Goal: Information Seeking & Learning: Learn about a topic

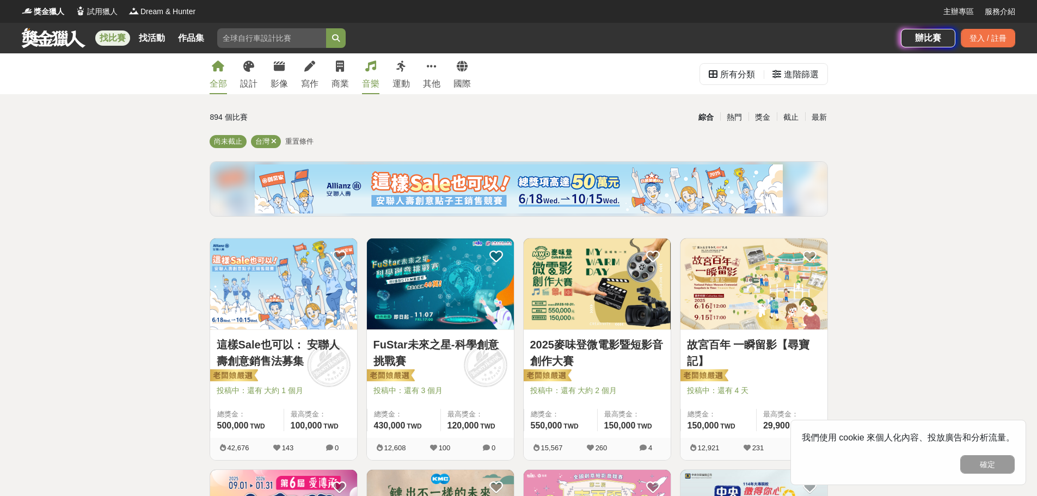
click at [379, 81] on div "音樂" at bounding box center [370, 83] width 17 height 13
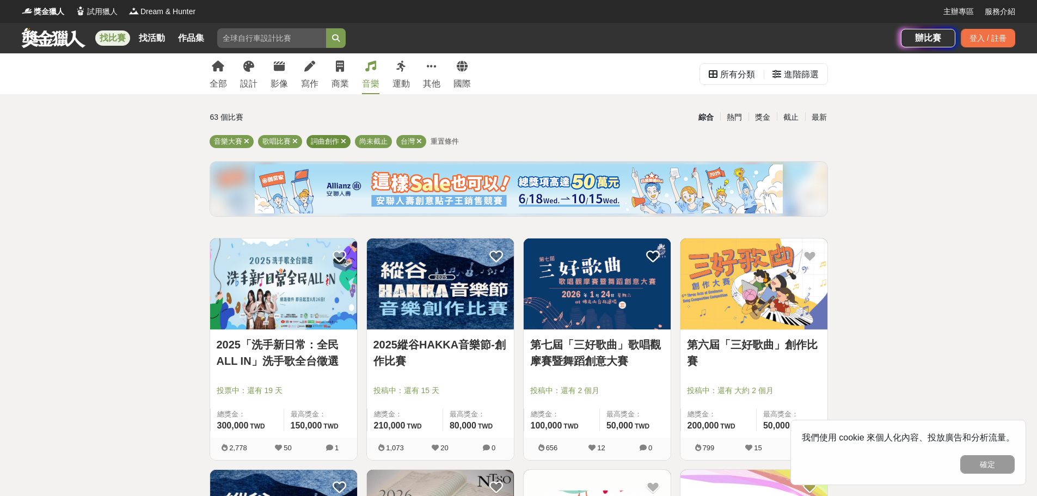
click at [343, 141] on icon at bounding box center [343, 141] width 5 height 7
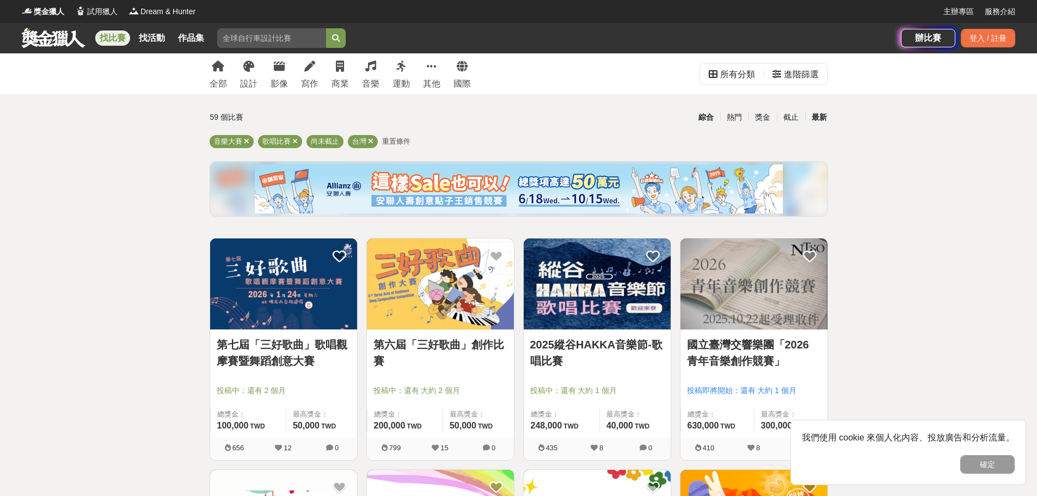
click at [822, 121] on div "最新" at bounding box center [819, 117] width 28 height 19
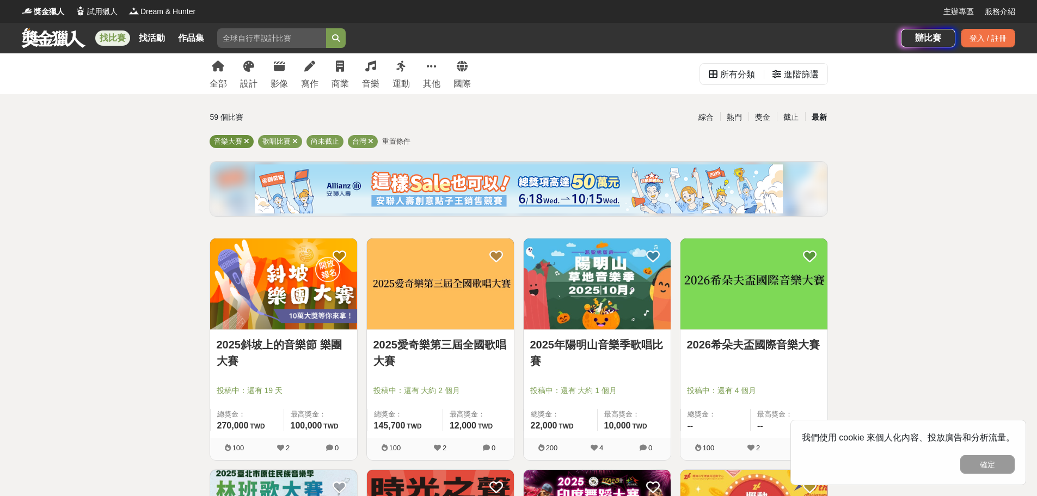
click at [249, 140] on icon at bounding box center [246, 141] width 5 height 7
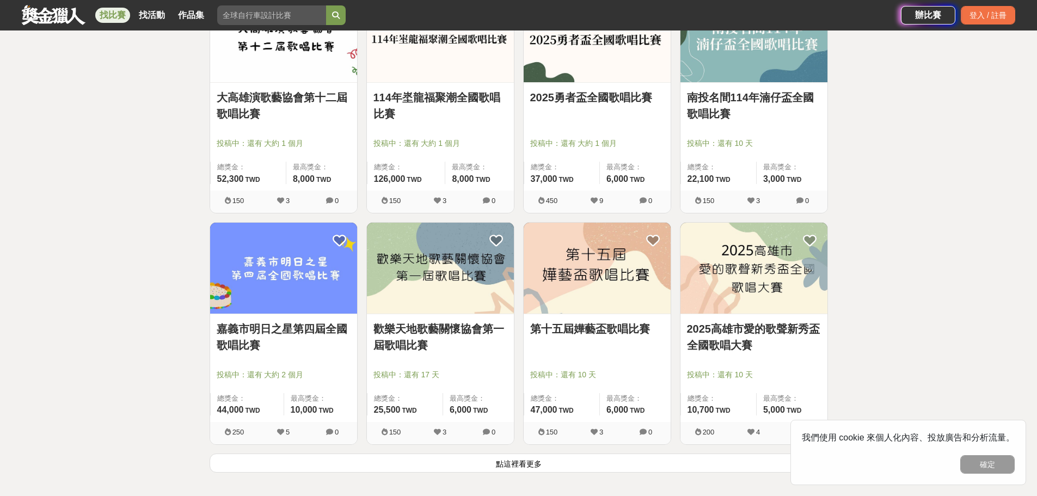
scroll to position [1306, 0]
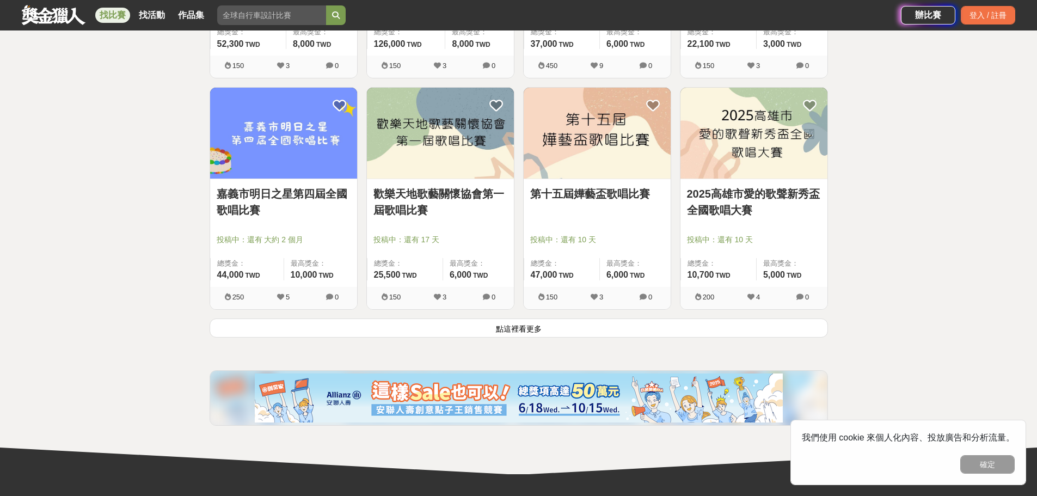
click at [527, 326] on button "點這裡看更多" at bounding box center [518, 327] width 618 height 19
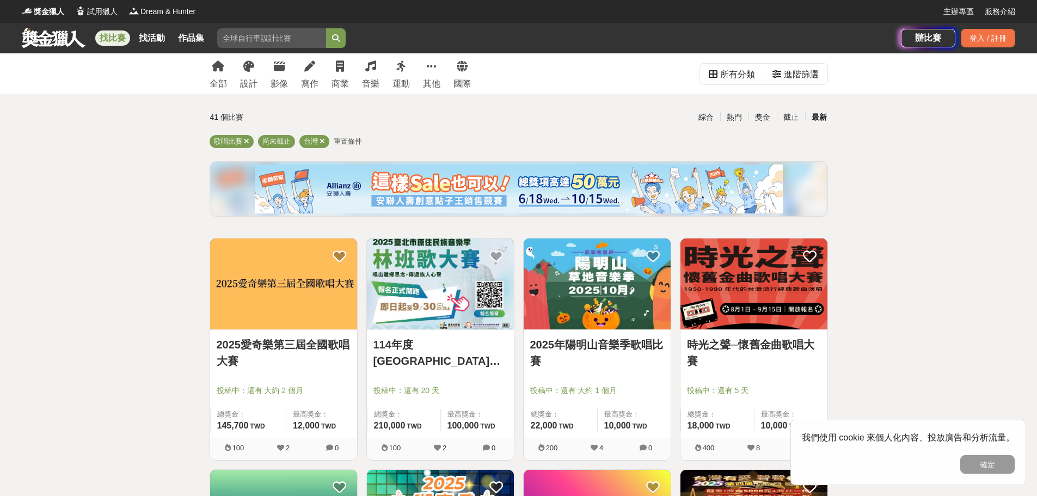
click at [255, 288] on img at bounding box center [283, 283] width 147 height 91
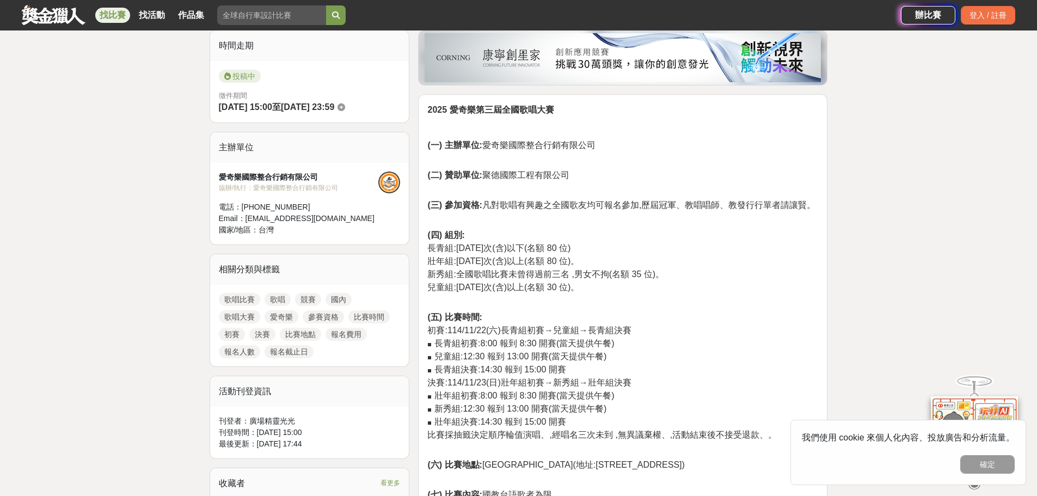
scroll to position [381, 0]
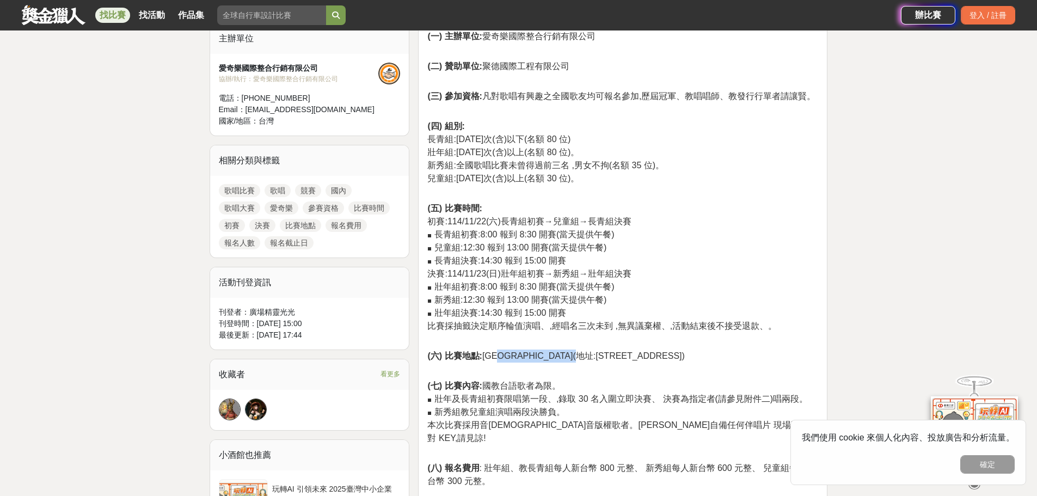
drag, startPoint x: 514, startPoint y: 353, endPoint x: 613, endPoint y: 355, distance: 99.0
click at [613, 355] on span "(六) 比賽地點: 西台玉世宮(地址:513 彰化縣埔心鄉大展路 412 號)" at bounding box center [555, 355] width 257 height 9
click at [677, 420] on span "本次比賽採用音圓教弘音版權歌者。謝絕自備任何伴唱片 現場不提供對 KEY,請見諒!" at bounding box center [621, 431] width 389 height 22
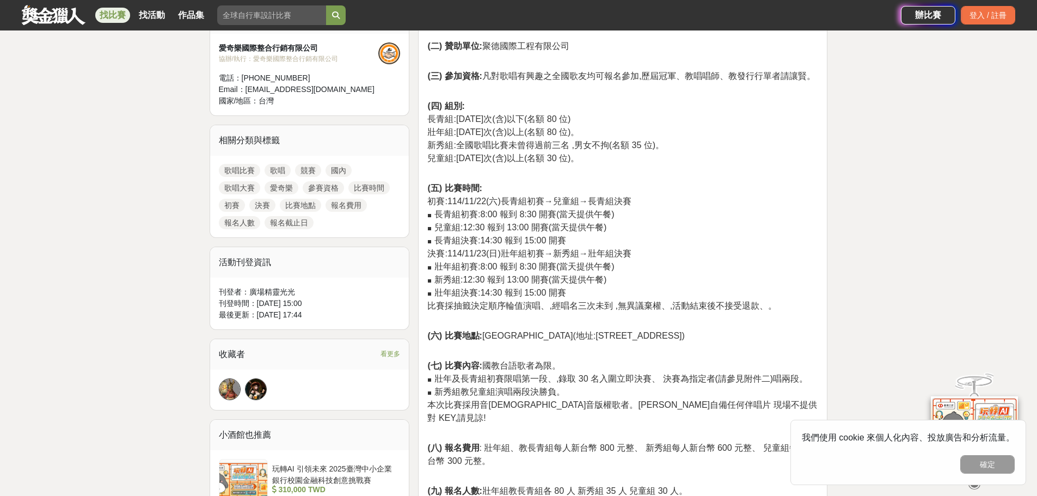
scroll to position [435, 0]
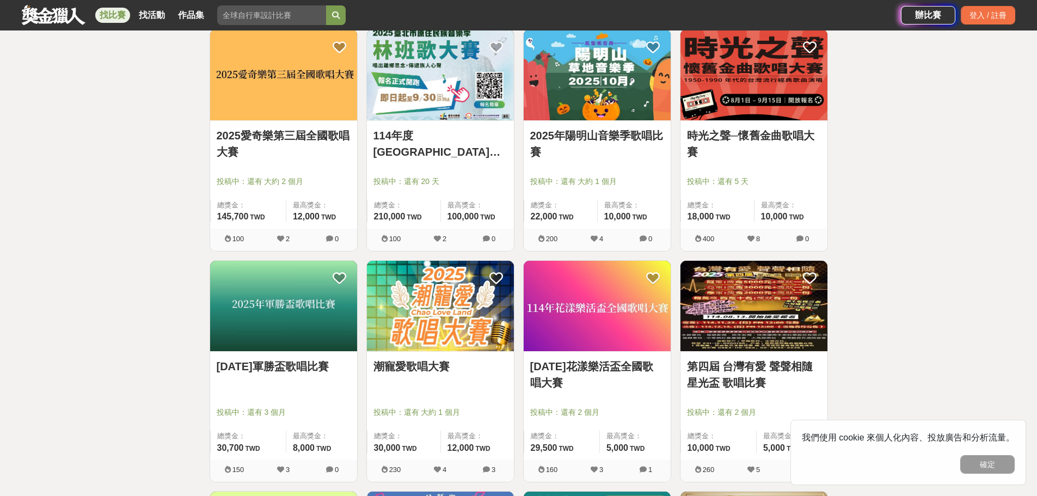
scroll to position [272, 0]
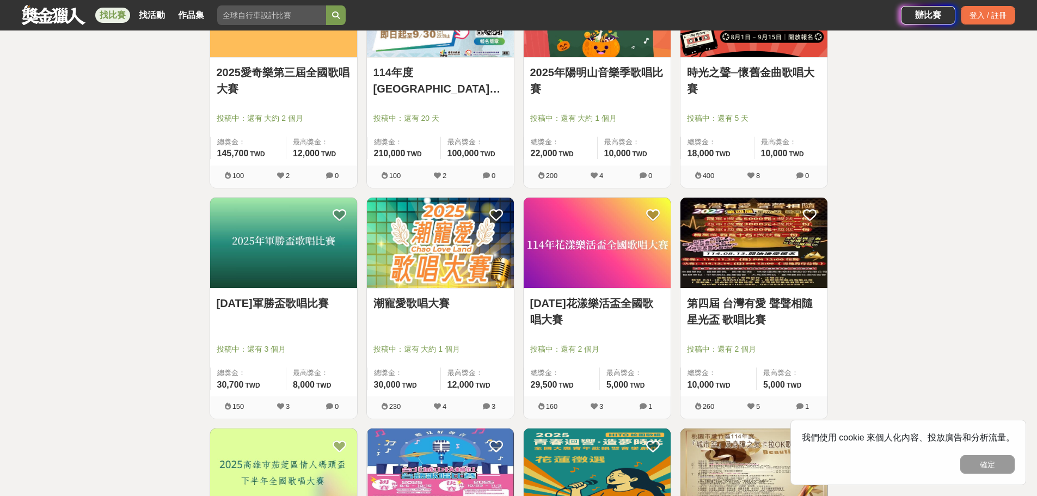
click at [448, 261] on img at bounding box center [440, 243] width 147 height 91
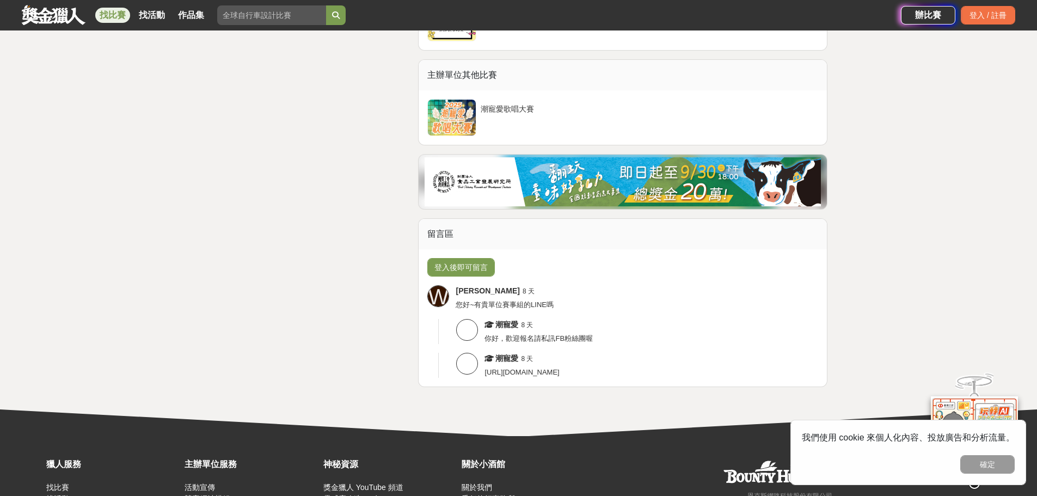
scroll to position [1632, 0]
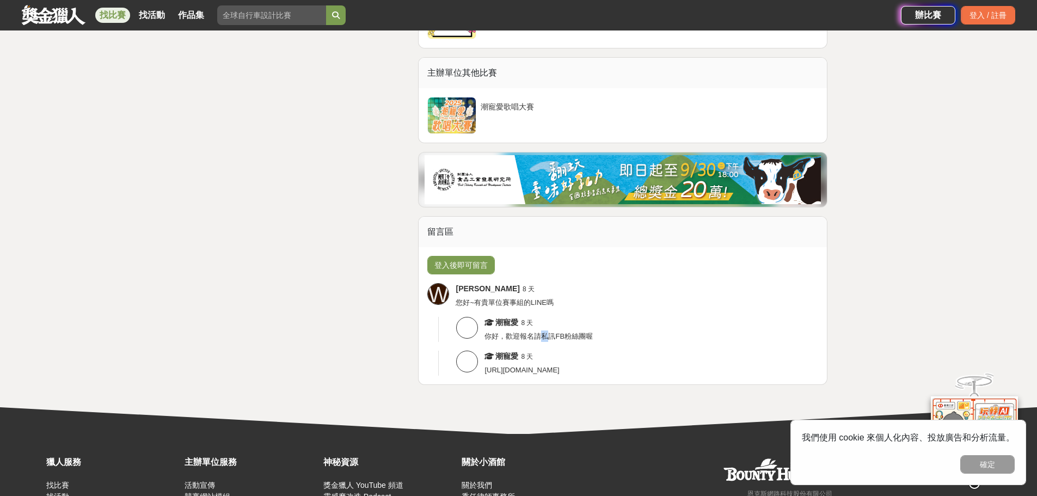
drag, startPoint x: 548, startPoint y: 331, endPoint x: 540, endPoint y: 331, distance: 8.2
click at [540, 332] on span "你好，歡迎報名請私訊FB粉絲團喔" at bounding box center [538, 336] width 108 height 8
click at [580, 337] on span "你好，歡迎報名請私訊FB粉絲團喔" at bounding box center [538, 336] width 108 height 8
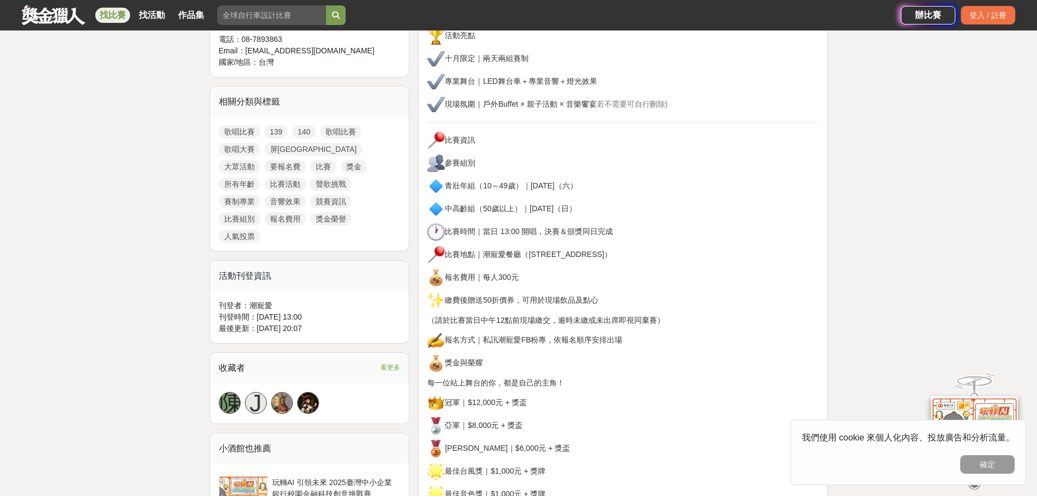
scroll to position [435, 0]
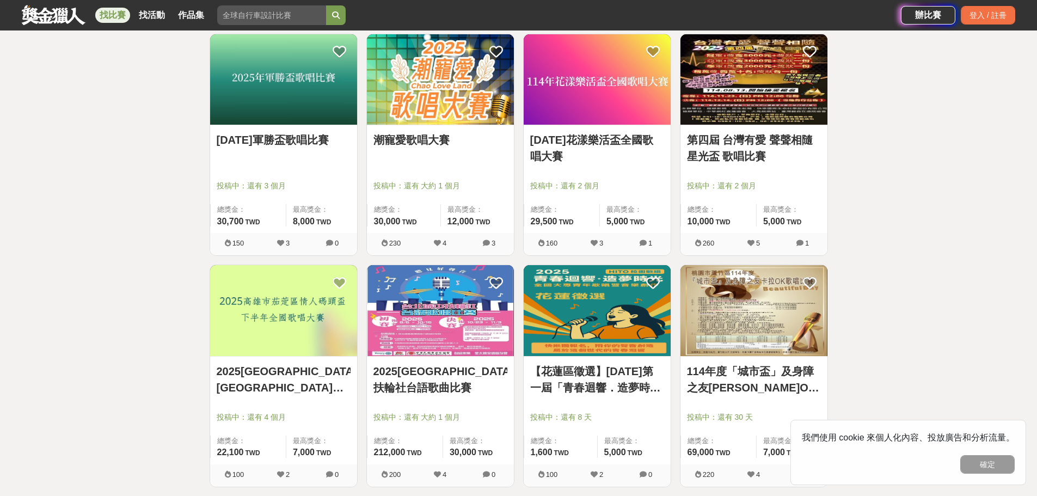
scroll to position [272, 0]
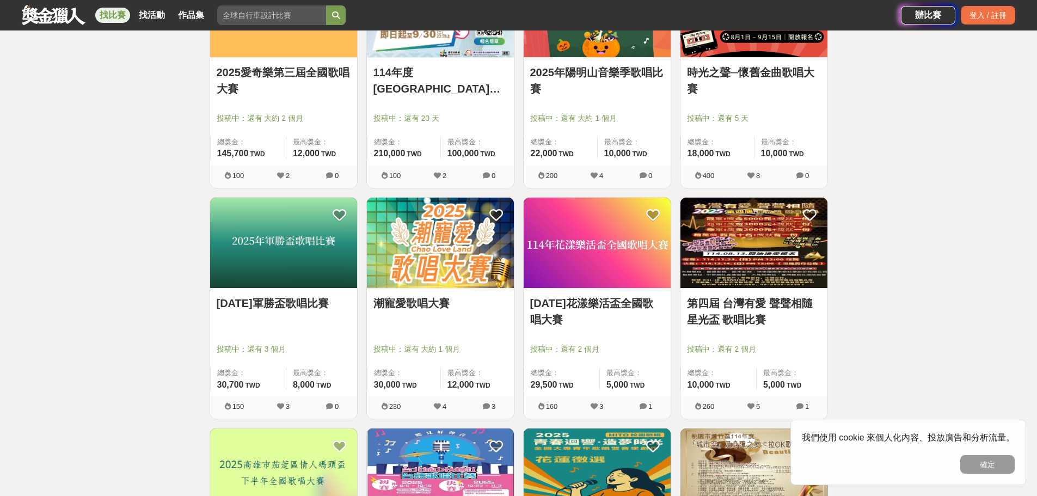
click at [630, 247] on img at bounding box center [596, 243] width 147 height 91
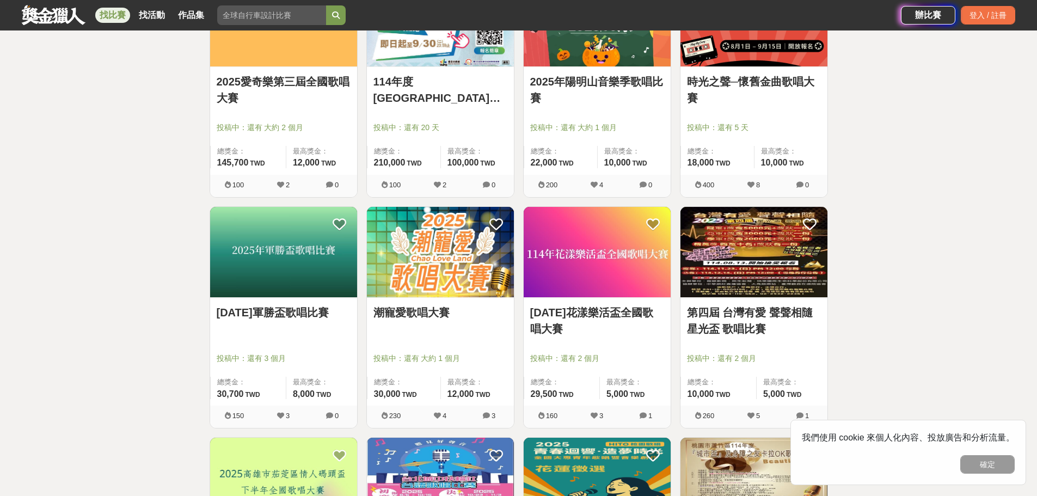
scroll to position [272, 0]
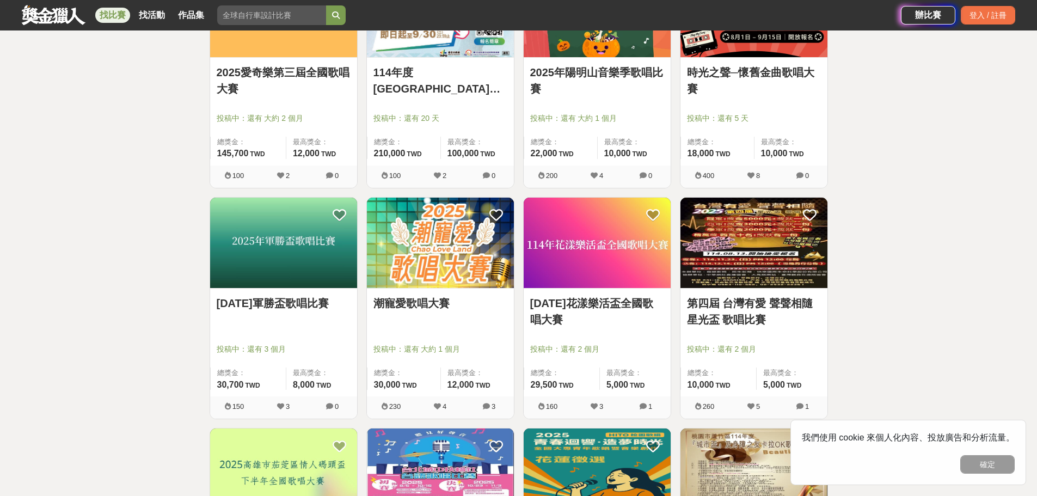
click at [803, 316] on link "第四屆 台灣有愛 聲聲相隨 星光盃 歌唱比賽" at bounding box center [754, 311] width 134 height 33
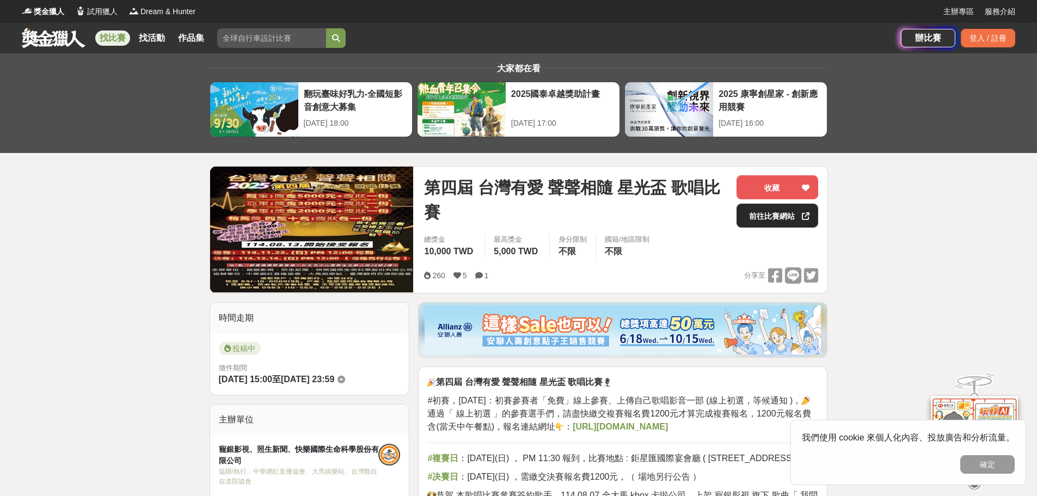
click at [766, 222] on link "前往比賽網站" at bounding box center [777, 216] width 82 height 24
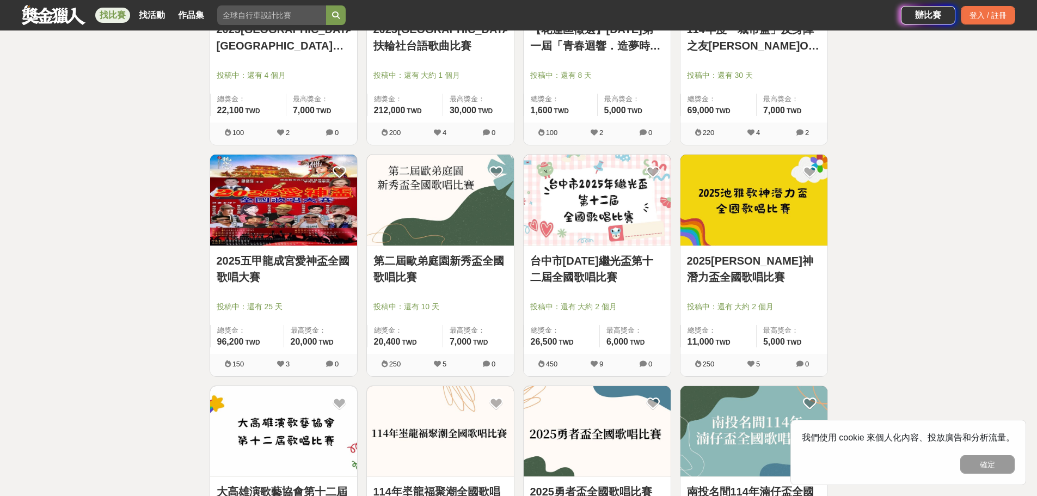
scroll to position [871, 0]
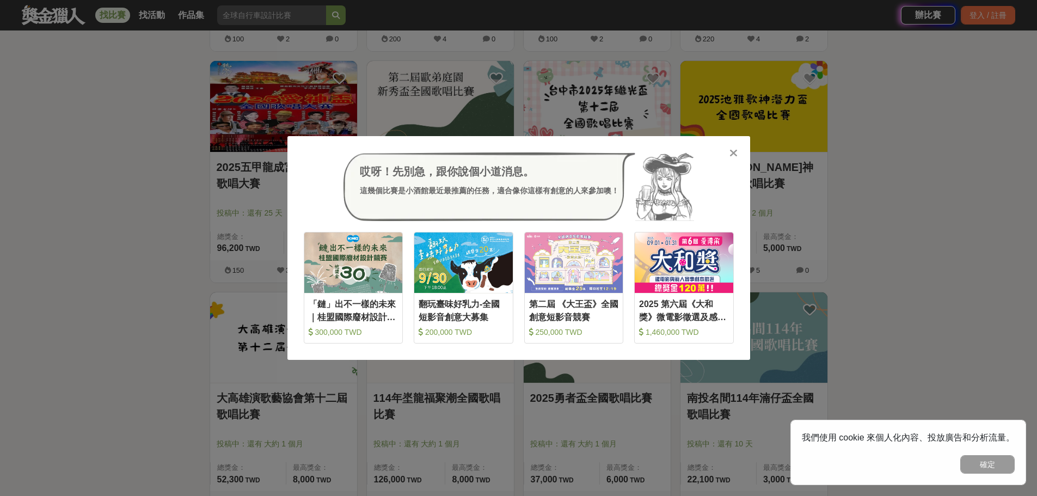
click at [883, 147] on div "哎呀！先別急，跟你說個小道消息。 這幾個比賽是小酒館最近最推薦的任務，適合像你這樣有創意的人來參加噢！ 收藏 「鏈」出不一樣的未來｜桂盟國際廢材設計競賽 30…" at bounding box center [518, 248] width 1037 height 496
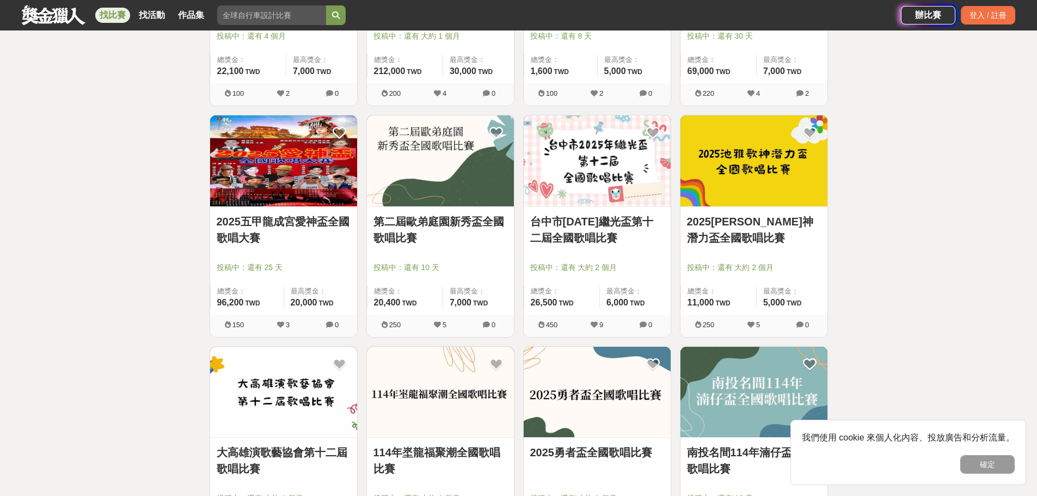
scroll to position [490, 0]
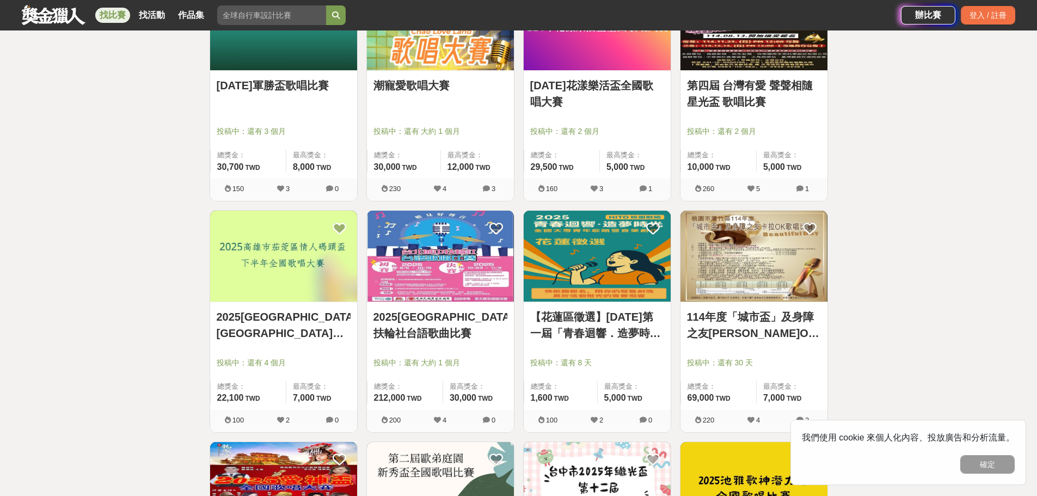
click at [780, 275] on img at bounding box center [753, 256] width 147 height 91
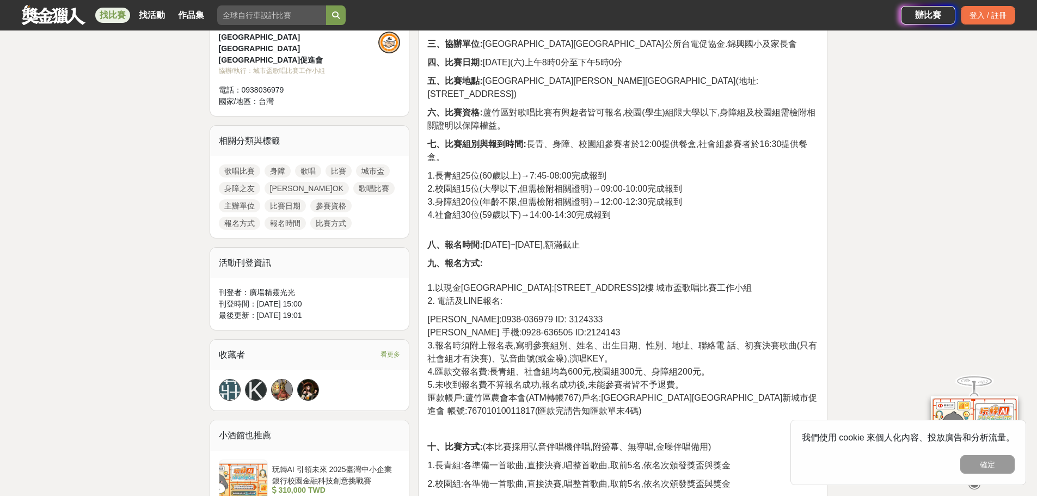
scroll to position [326, 0]
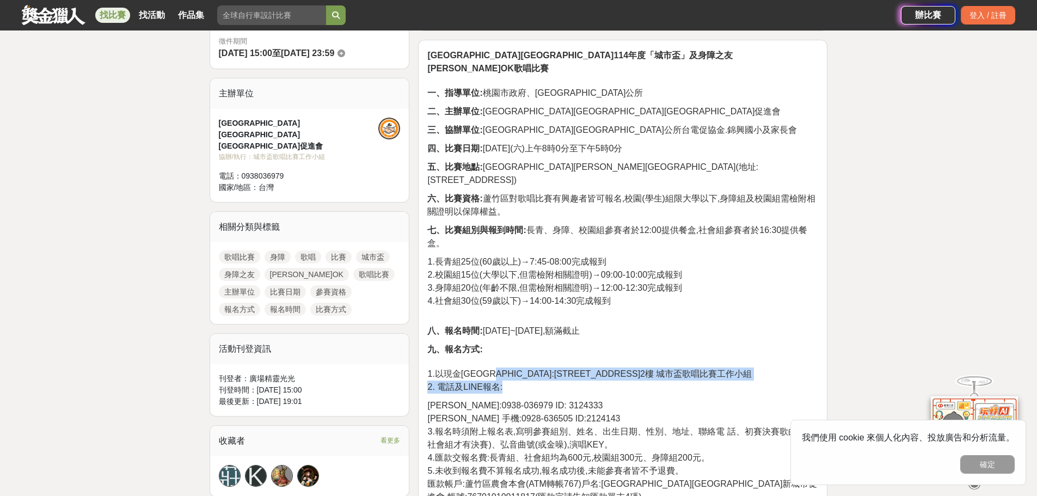
drag, startPoint x: 508, startPoint y: 346, endPoint x: 617, endPoint y: 357, distance: 109.4
click at [617, 357] on p "九、報名方式: 1.以現金袋郵寄:桃園市蘆竹區光明路二段33號2樓 城市盃歌唱比賽工作小組 2. 電話及LINE報名:" at bounding box center [622, 368] width 391 height 51
click at [596, 427] on span "3.報名時須附上報名表,寫明參賽組別、姓名、出生日期、性別、地址、聯絡電 話、初賽決賽歌曲(只有社會組才有決賽)、弘音曲號(或金噪),演唱KEY。" at bounding box center [622, 438] width 390 height 22
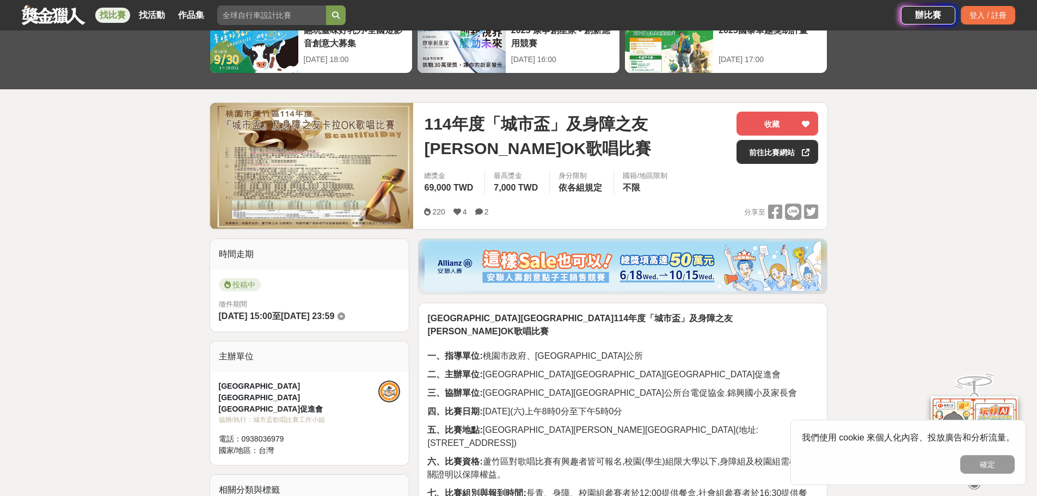
scroll to position [54, 0]
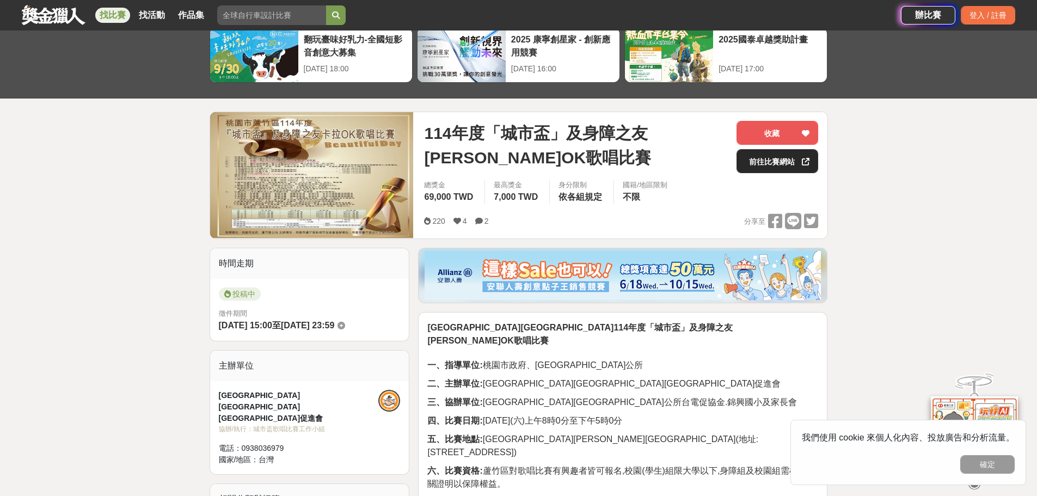
click at [790, 163] on link "前往比賽網站" at bounding box center [777, 161] width 82 height 24
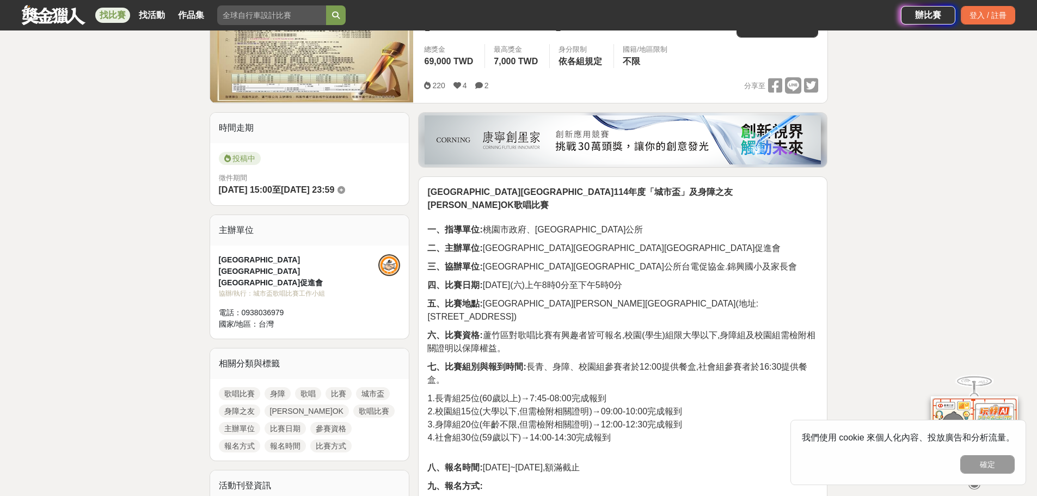
scroll to position [109, 0]
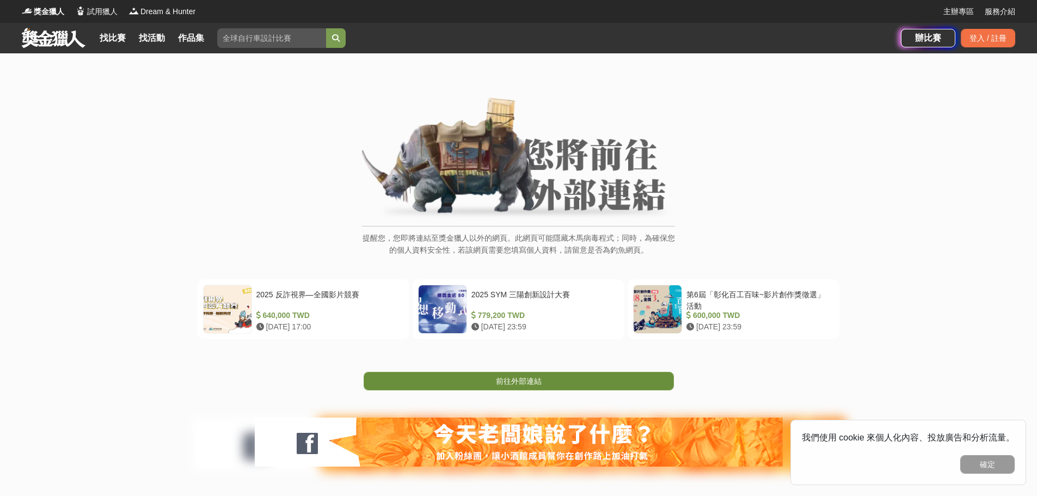
click at [556, 380] on link "前往外部連結" at bounding box center [518, 381] width 310 height 19
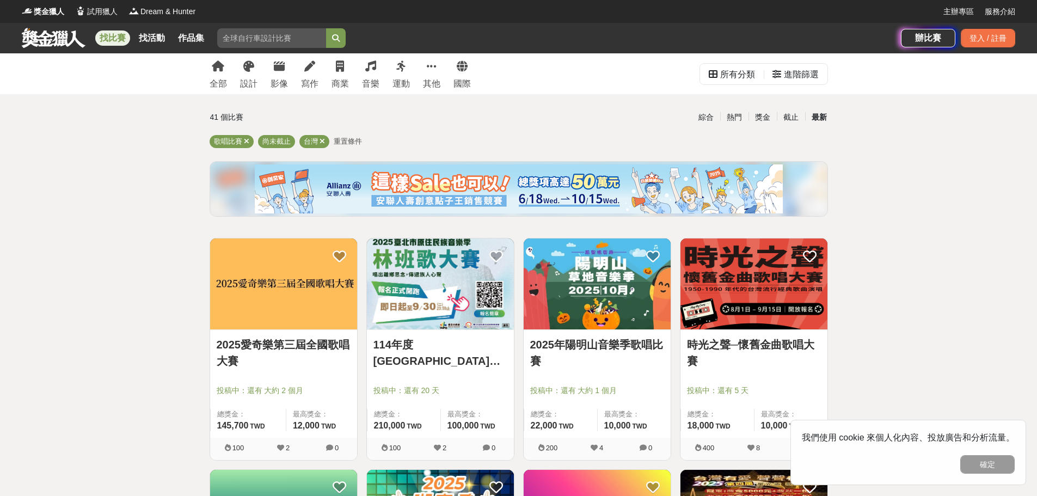
scroll to position [54, 0]
